Goal: Check status: Check status

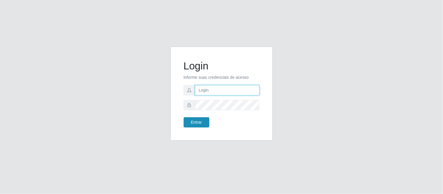
type input "deyvid@carnesecortes"
click at [208, 123] on button "Entrar" at bounding box center [197, 122] width 26 height 10
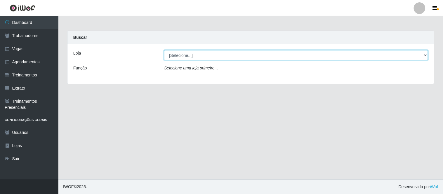
click at [203, 55] on select "[Selecione...] [PERSON_NAME] & [PERSON_NAME]" at bounding box center [296, 55] width 264 height 10
select select "433"
click at [164, 50] on select "[Selecione...] [PERSON_NAME] & [PERSON_NAME]" at bounding box center [296, 55] width 264 height 10
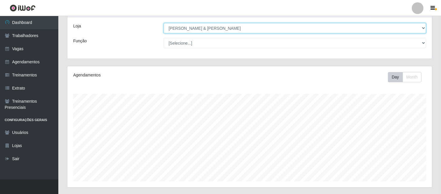
scroll to position [89, 0]
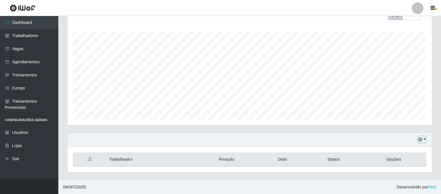
click at [423, 138] on button "button" at bounding box center [422, 139] width 8 height 7
click at [409, 116] on button "1 Semana" at bounding box center [403, 117] width 46 height 12
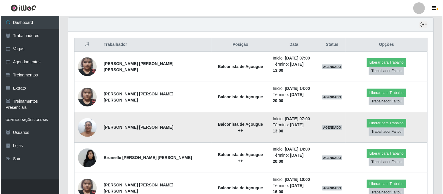
scroll to position [219, 0]
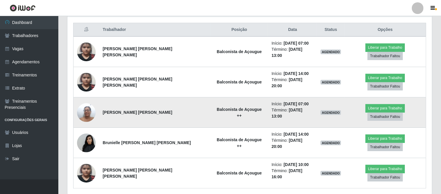
click at [89, 100] on img at bounding box center [86, 112] width 19 height 25
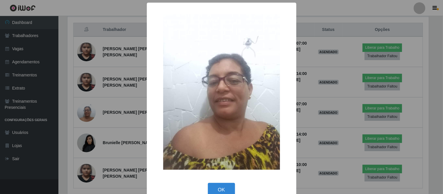
click at [90, 129] on div "× OK Cancel" at bounding box center [221, 97] width 443 height 194
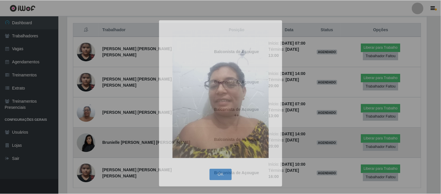
scroll to position [121, 365]
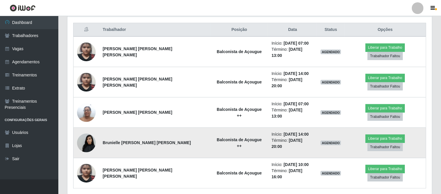
click at [90, 130] on img at bounding box center [86, 142] width 19 height 25
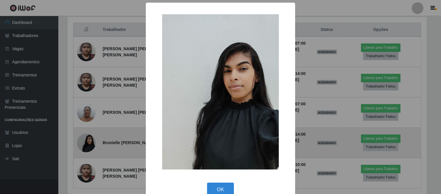
scroll to position [121, 361]
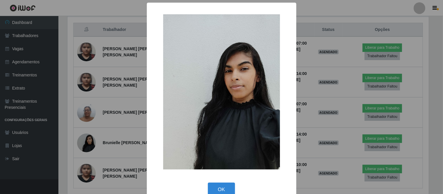
click at [91, 107] on div "× OK Cancel" at bounding box center [221, 97] width 443 height 194
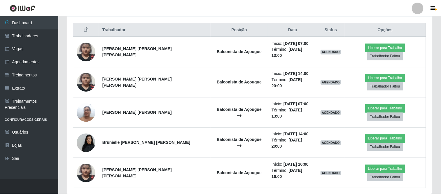
scroll to position [121, 365]
